Goal: Information Seeking & Learning: Learn about a topic

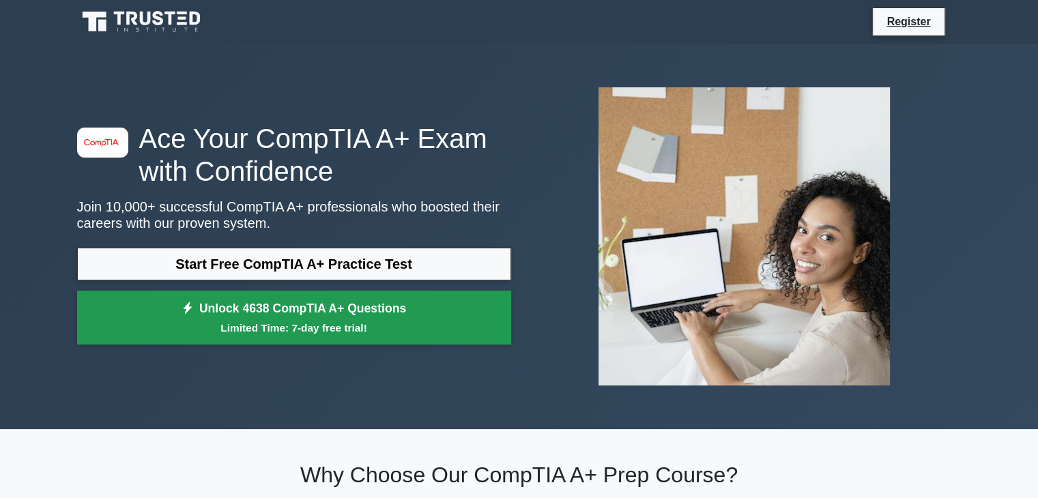
click at [342, 308] on link "Unlock 4638 CompTIA A+ Questions Limited Time: 7-day free trial!" at bounding box center [294, 318] width 434 height 55
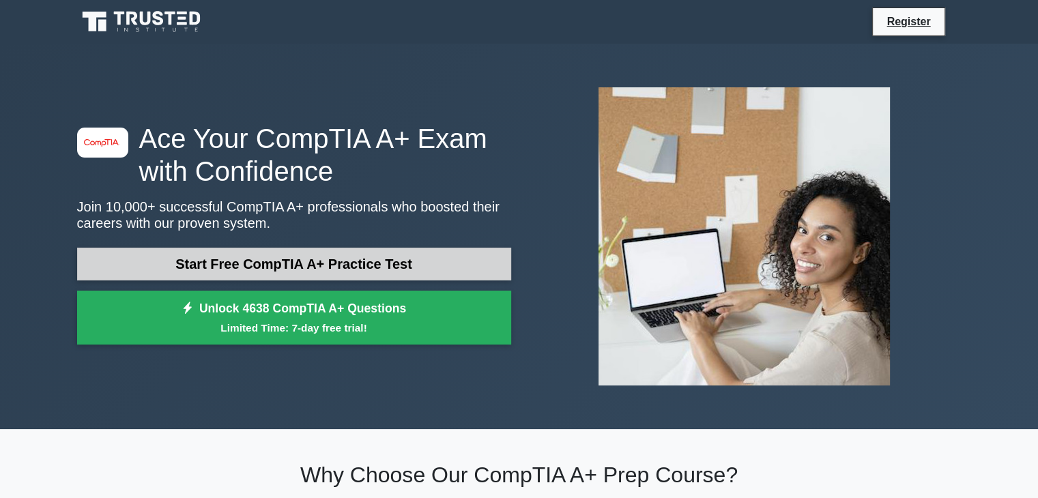
click at [379, 261] on link "Start Free CompTIA A+ Practice Test" at bounding box center [294, 264] width 434 height 33
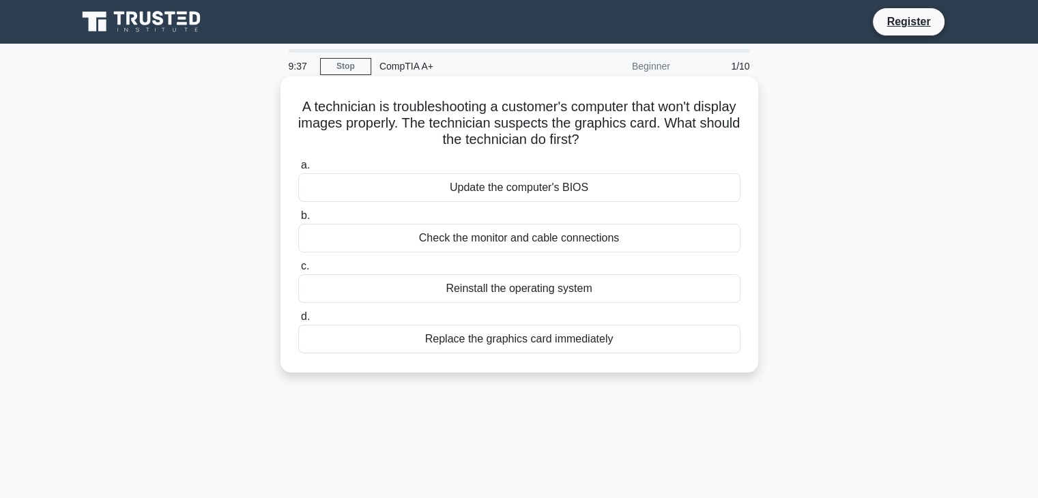
click at [495, 290] on div "Reinstall the operating system" at bounding box center [519, 288] width 442 height 29
click at [298, 271] on input "c. Reinstall the operating system" at bounding box center [298, 266] width 0 height 9
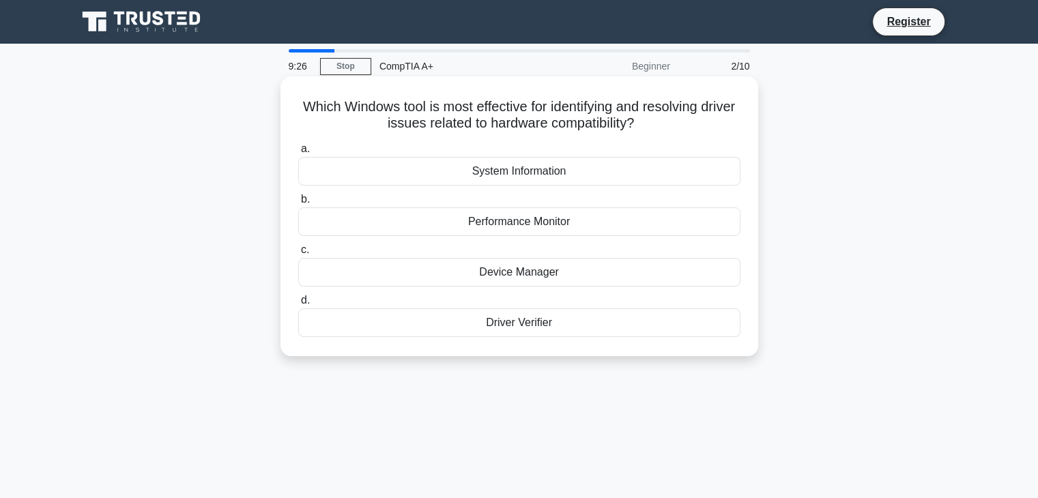
click at [505, 321] on div "Driver Verifier" at bounding box center [519, 322] width 442 height 29
click at [298, 305] on input "d. Driver Verifier" at bounding box center [298, 300] width 0 height 9
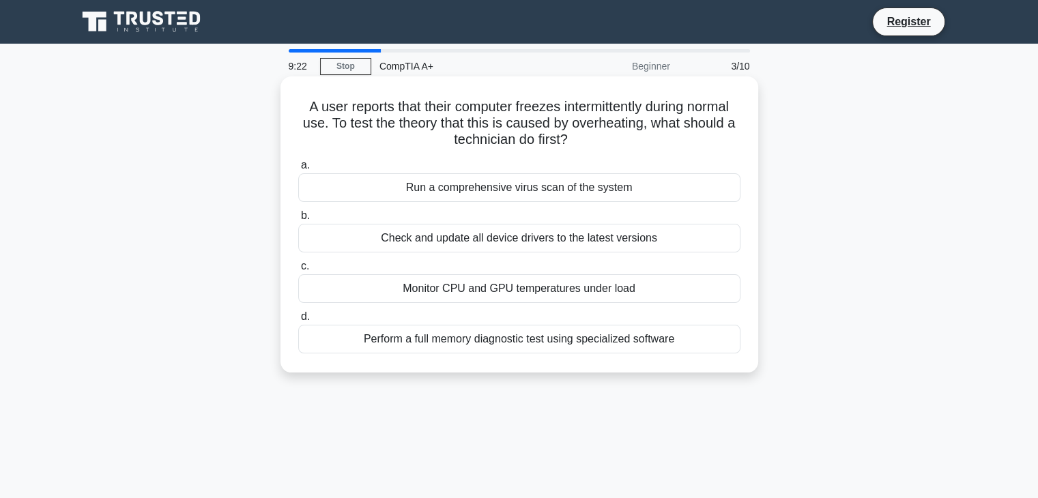
click at [483, 334] on div "Perform a full memory diagnostic test using specialized software" at bounding box center [519, 339] width 442 height 29
click at [298, 321] on input "d. Perform a full memory diagnostic test using specialized software" at bounding box center [298, 316] width 0 height 9
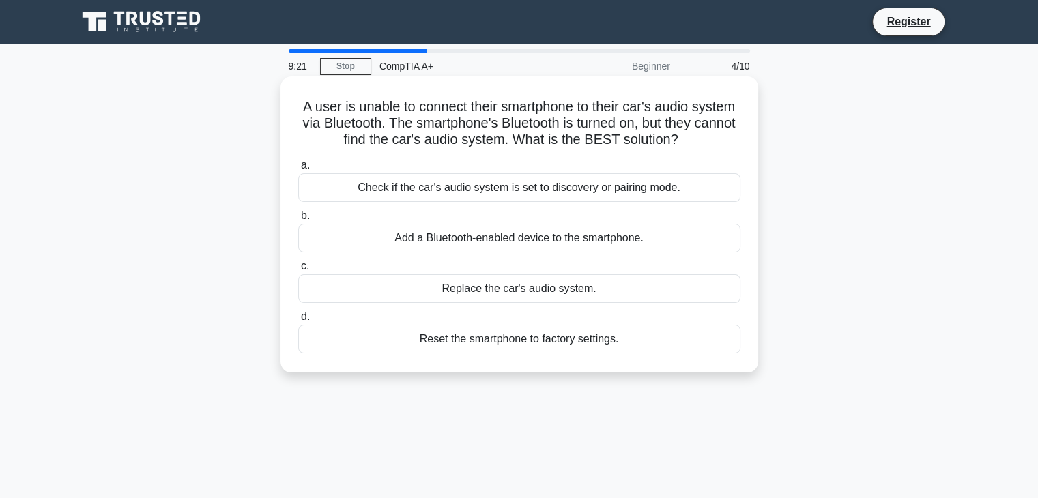
click at [508, 282] on div "Replace the car's audio system." at bounding box center [519, 288] width 442 height 29
click at [298, 271] on input "c. Replace the car's audio system." at bounding box center [298, 266] width 0 height 9
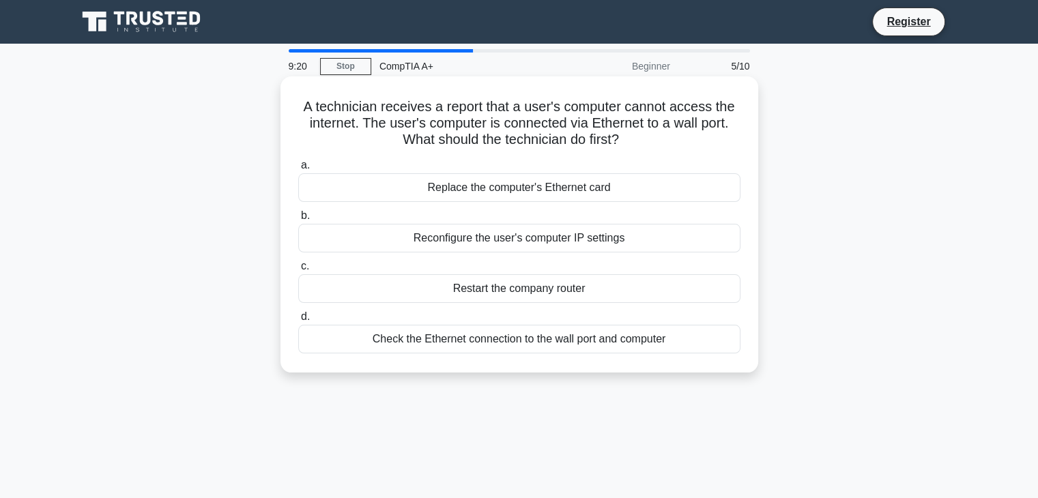
click at [509, 244] on div "Reconfigure the user's computer IP settings" at bounding box center [519, 238] width 442 height 29
click at [298, 220] on input "b. Reconfigure the user's computer IP settings" at bounding box center [298, 215] width 0 height 9
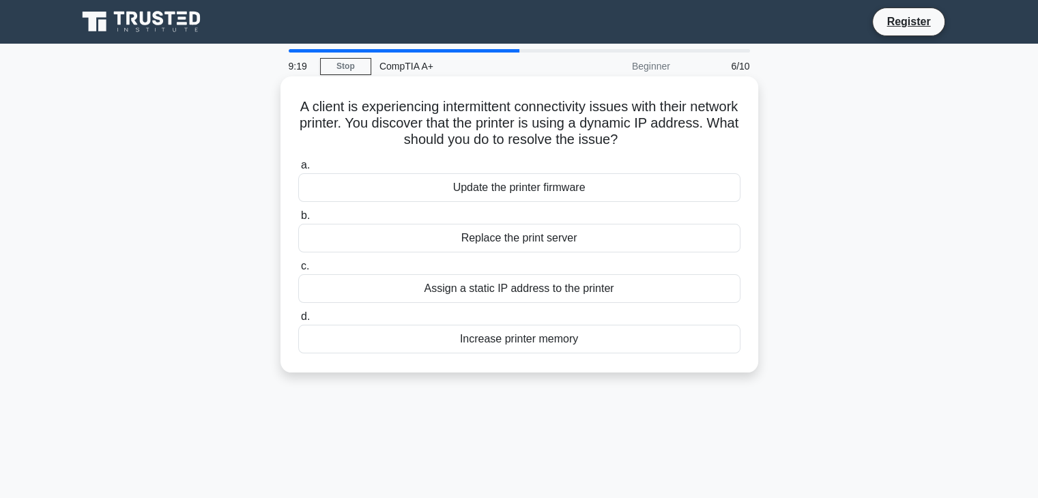
click at [515, 289] on div "Assign a static IP address to the printer" at bounding box center [519, 288] width 442 height 29
click at [298, 271] on input "c. Assign a static IP address to the printer" at bounding box center [298, 266] width 0 height 9
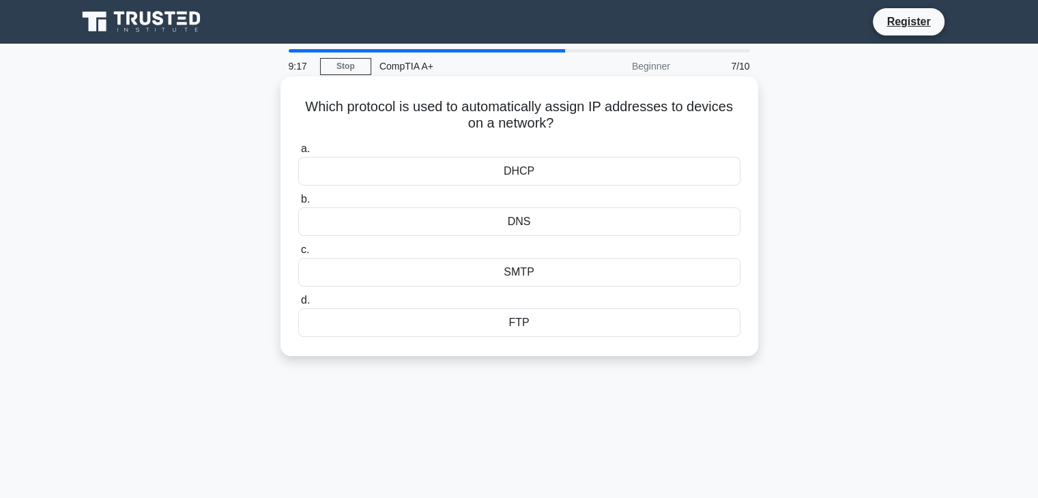
click at [514, 220] on div "DNS" at bounding box center [519, 221] width 442 height 29
click at [298, 204] on input "b. DNS" at bounding box center [298, 199] width 0 height 9
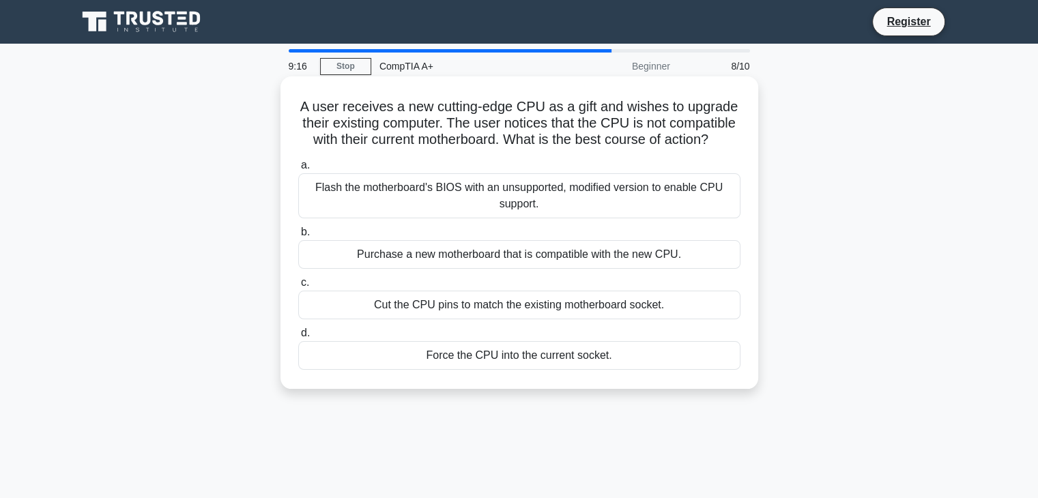
click at [511, 252] on div "Purchase a new motherboard that is compatible with the new CPU." at bounding box center [519, 254] width 442 height 29
click at [298, 237] on input "b. Purchase a new motherboard that is compatible with the new CPU." at bounding box center [298, 232] width 0 height 9
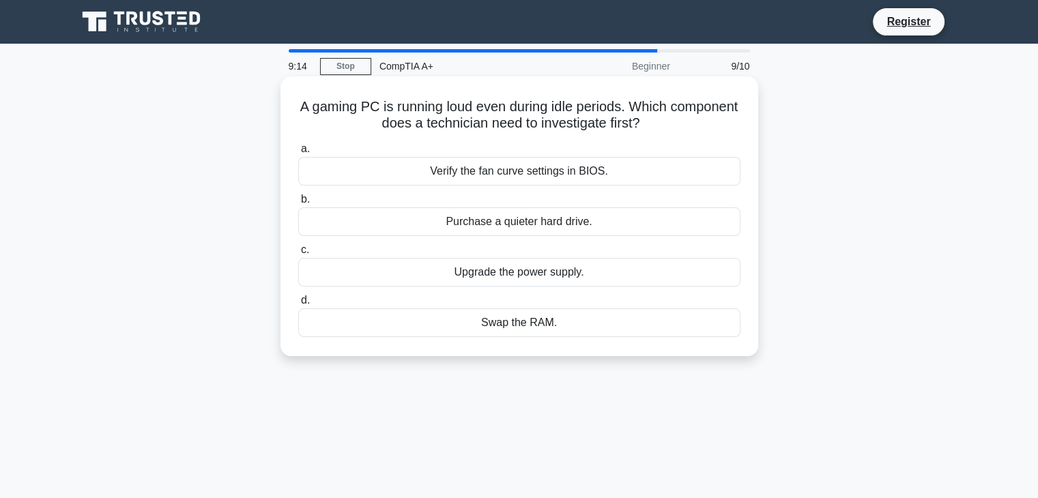
click at [499, 175] on div "Verify the fan curve settings in BIOS." at bounding box center [519, 171] width 442 height 29
click at [298, 153] on input "a. Verify the fan curve settings in BIOS." at bounding box center [298, 149] width 0 height 9
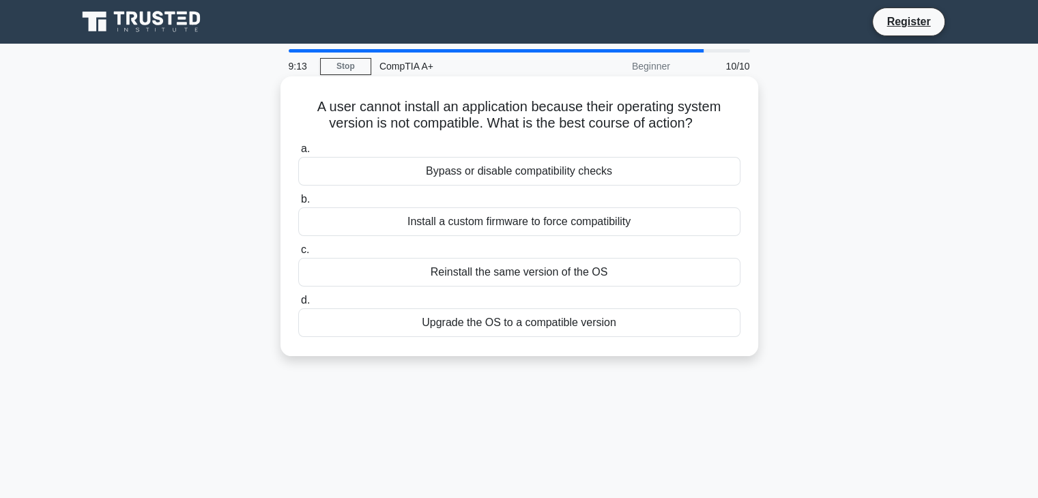
click at [509, 219] on div "Install a custom firmware to force compatibility" at bounding box center [519, 221] width 442 height 29
click at [298, 204] on input "b. Install a custom firmware to force compatibility" at bounding box center [298, 199] width 0 height 9
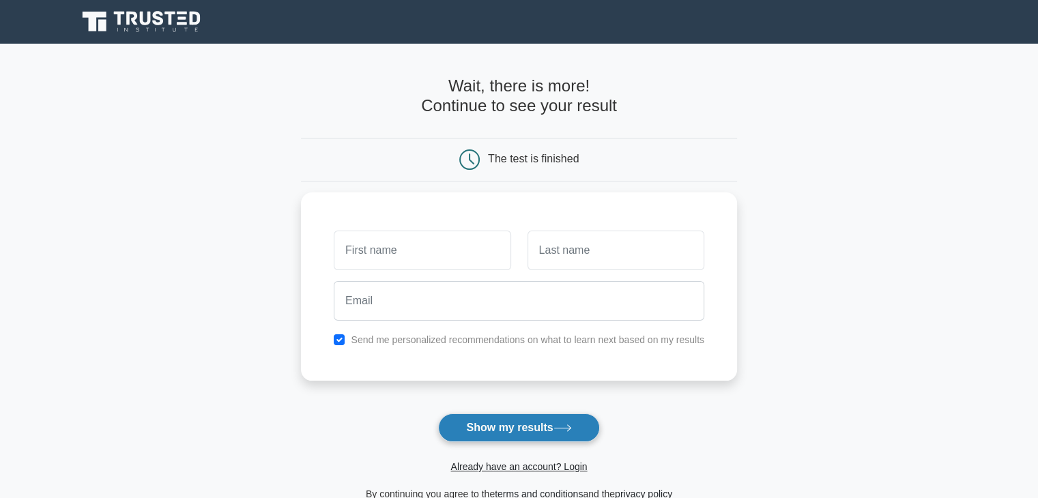
click at [540, 432] on button "Show my results" at bounding box center [518, 427] width 161 height 29
